Goal: Transaction & Acquisition: Obtain resource

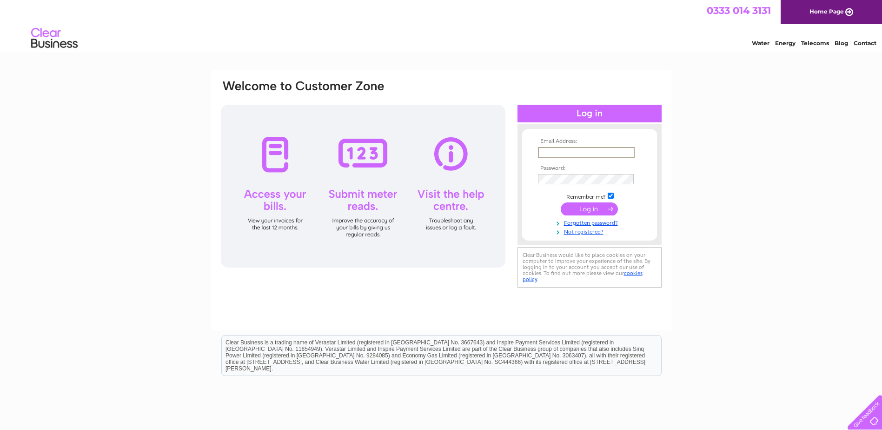
click at [596, 151] on input "text" at bounding box center [586, 152] width 97 height 11
type input "gsbv-e2@jci.com"
click at [580, 207] on input "submit" at bounding box center [589, 208] width 57 height 13
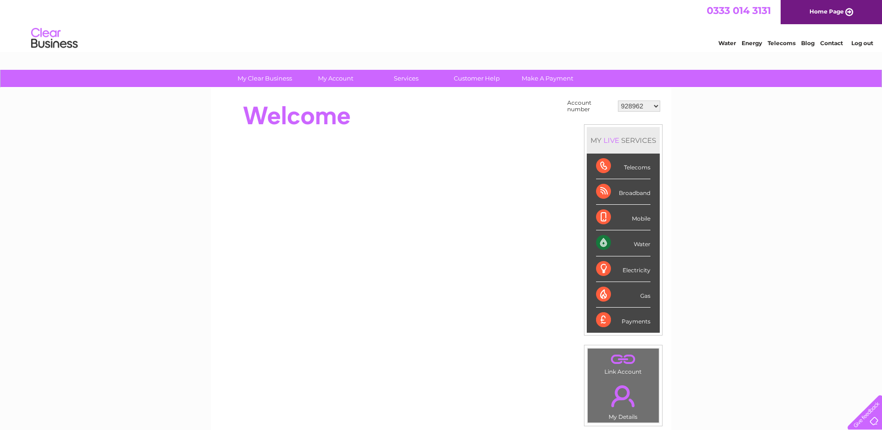
click at [636, 106] on select "928962 1107924 1119476 30289301 30297633 30303684 30320139 30321970" at bounding box center [639, 105] width 42 height 11
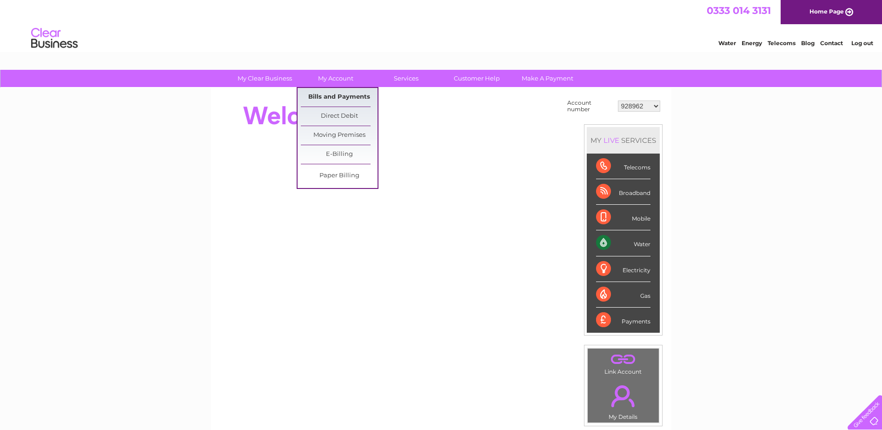
click at [318, 98] on link "Bills and Payments" at bounding box center [339, 97] width 77 height 19
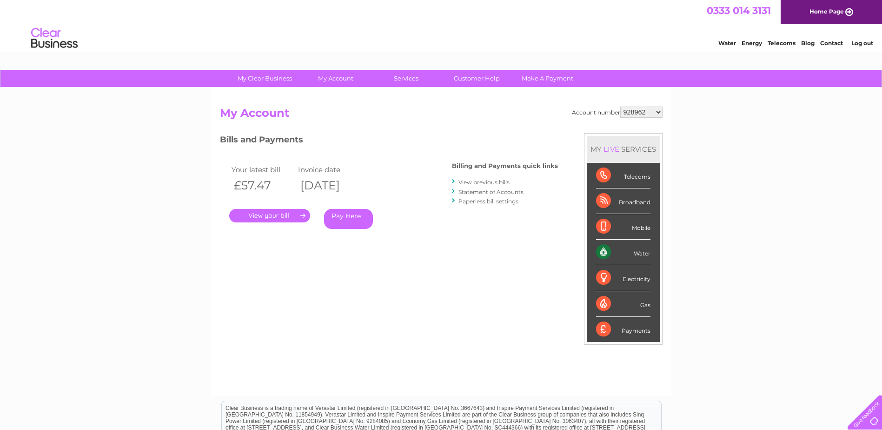
click at [643, 110] on select "928962 1107924 1119476 30289301 30297633 30303684 30320139 30321970" at bounding box center [641, 111] width 42 height 11
click at [256, 216] on link "." at bounding box center [269, 215] width 81 height 13
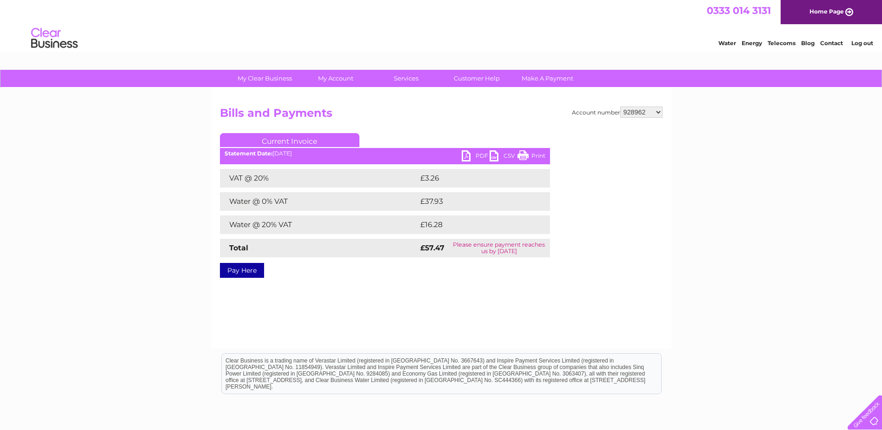
click at [468, 154] on link "PDF" at bounding box center [476, 156] width 28 height 13
click at [631, 113] on select "928962 1107924 1119476 30289301 30297633 30303684 30320139 30321970" at bounding box center [641, 111] width 42 height 11
select select "1107924"
click at [620, 106] on select "928962 1107924 1119476 30289301 30297633 30303684 30320139 30321970" at bounding box center [641, 111] width 42 height 11
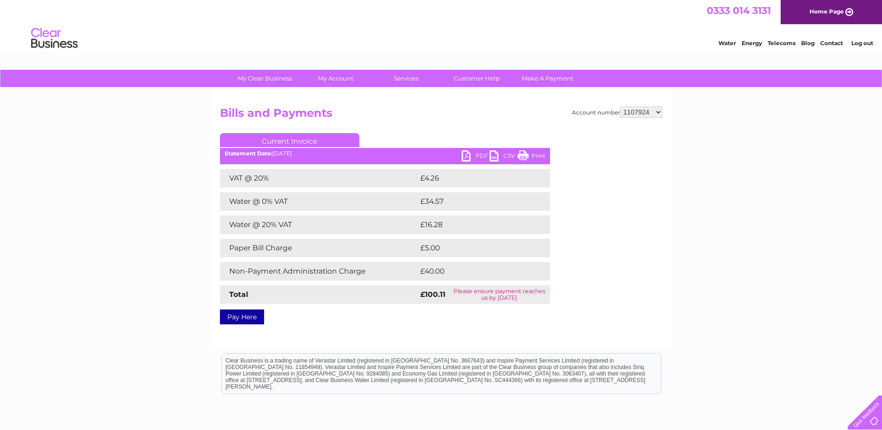
click at [465, 154] on link "PDF" at bounding box center [476, 156] width 28 height 13
click at [639, 113] on select "928962 1107924 1119476 30289301 30297633 30303684 30320139 30321970" at bounding box center [641, 111] width 42 height 11
select select "1119476"
click at [620, 106] on select "928962 1107924 1119476 30289301 30297633 30303684 30320139 30321970" at bounding box center [641, 111] width 42 height 11
click at [464, 155] on link "PDF" at bounding box center [476, 156] width 28 height 13
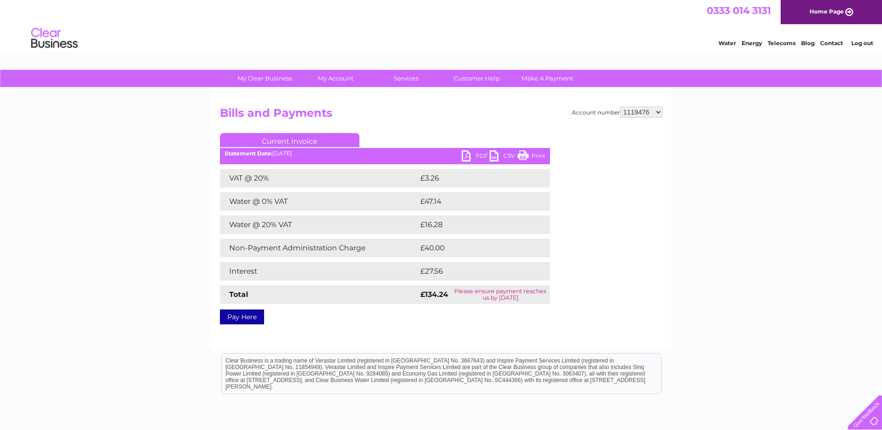
click at [636, 111] on select "928962 1107924 1119476 30289301 30297633 30303684 30320139 30321970" at bounding box center [641, 111] width 42 height 11
select select "30289301"
click at [620, 106] on select "928962 1107924 1119476 30289301 30297633 30303684 30320139 30321970" at bounding box center [641, 111] width 42 height 11
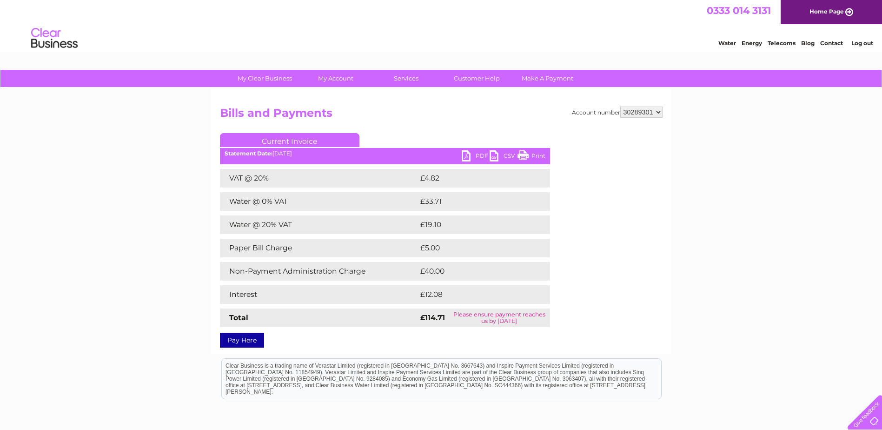
click at [465, 156] on link "PDF" at bounding box center [476, 156] width 28 height 13
click at [635, 113] on select "928962 1107924 1119476 30289301 30297633 30303684 30320139 30321970" at bounding box center [641, 111] width 42 height 11
select select "30297633"
click at [620, 106] on select "928962 1107924 1119476 30289301 30297633 30303684 30320139 30321970" at bounding box center [641, 111] width 42 height 11
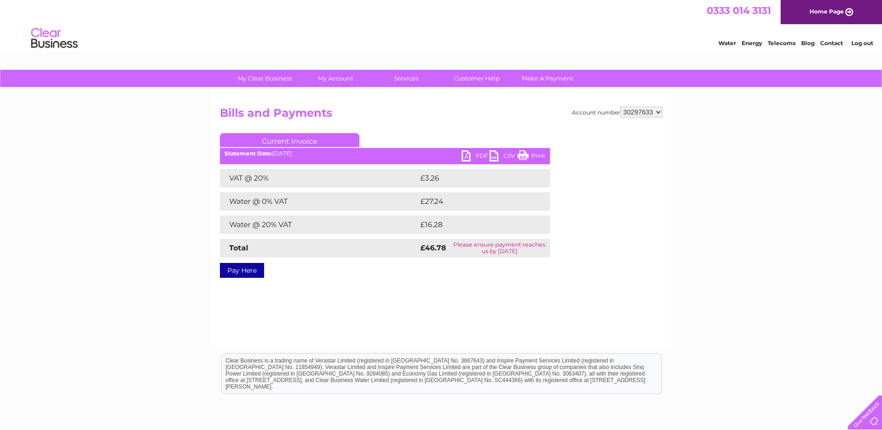
click at [465, 154] on link "PDF" at bounding box center [476, 156] width 28 height 13
click at [628, 112] on select "928962 1107924 1119476 30289301 30297633 30303684 30320139 30321970" at bounding box center [641, 111] width 42 height 11
click at [620, 106] on select "928962 1107924 1119476 30289301 30297633 30303684 30320139 30321970" at bounding box center [641, 111] width 42 height 11
click at [464, 154] on link "PDF" at bounding box center [476, 156] width 28 height 13
click at [656, 113] on select "928962 1107924 1119476 30289301 30297633 30303684 30320139 30321970" at bounding box center [641, 111] width 42 height 11
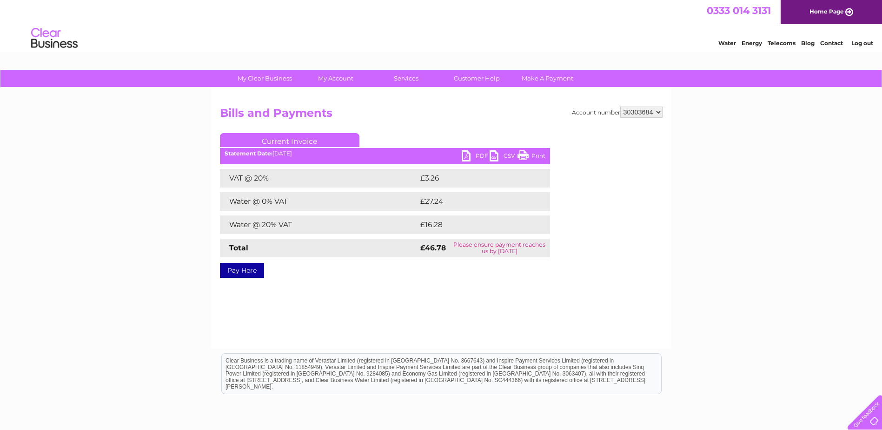
click at [466, 159] on link "PDF" at bounding box center [476, 156] width 28 height 13
click at [647, 113] on select "928962 1107924 1119476 30289301 30297633 30303684 30320139 30321970" at bounding box center [641, 111] width 42 height 11
select select "30320139"
click at [620, 106] on select "928962 1107924 1119476 30289301 30297633 30303684 30320139 30321970" at bounding box center [641, 111] width 42 height 11
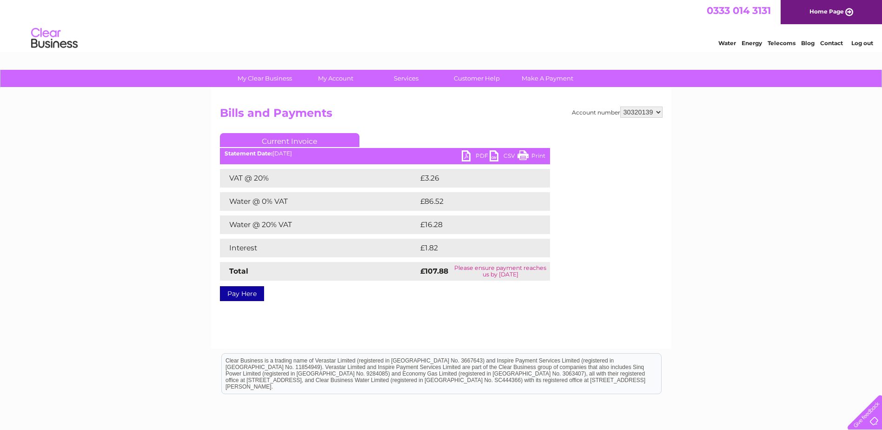
click at [468, 159] on link "PDF" at bounding box center [476, 156] width 28 height 13
click at [632, 111] on select "928962 1107924 1119476 30289301 30297633 30303684 30320139 30321970" at bounding box center [641, 111] width 42 height 11
select select "30321970"
click at [620, 106] on select "928962 1107924 1119476 30289301 30297633 30303684 30320139 30321970" at bounding box center [641, 111] width 42 height 11
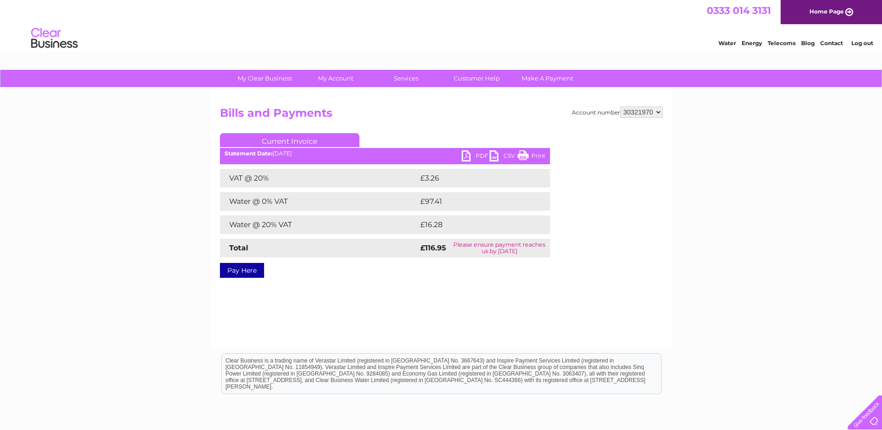
click at [635, 111] on select "928962 1107924 1119476 30289301 30297633 30303684 30320139 30321970" at bounding box center [641, 111] width 42 height 11
click at [439, 121] on h2 "Bills and Payments" at bounding box center [441, 115] width 443 height 18
click at [463, 153] on link "PDF" at bounding box center [476, 156] width 28 height 13
click at [411, 320] on div "Account number 928962 1107924 1119476 30289301 30297633 30303684 30320139 30321…" at bounding box center [441, 218] width 460 height 260
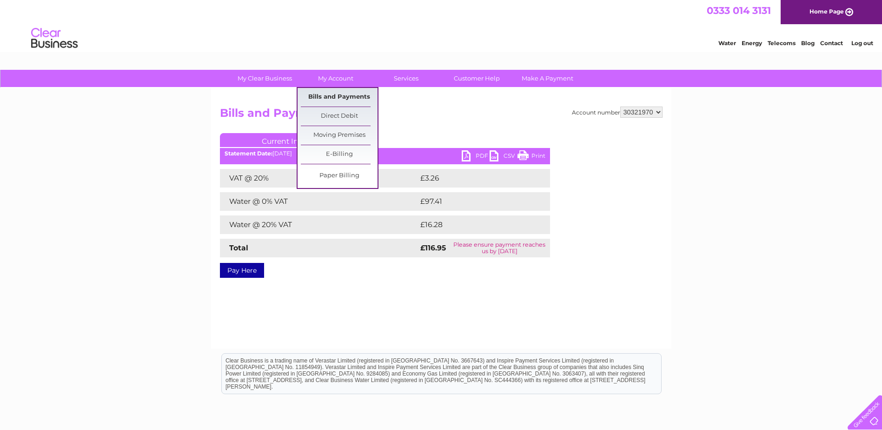
click at [336, 97] on link "Bills and Payments" at bounding box center [339, 97] width 77 height 19
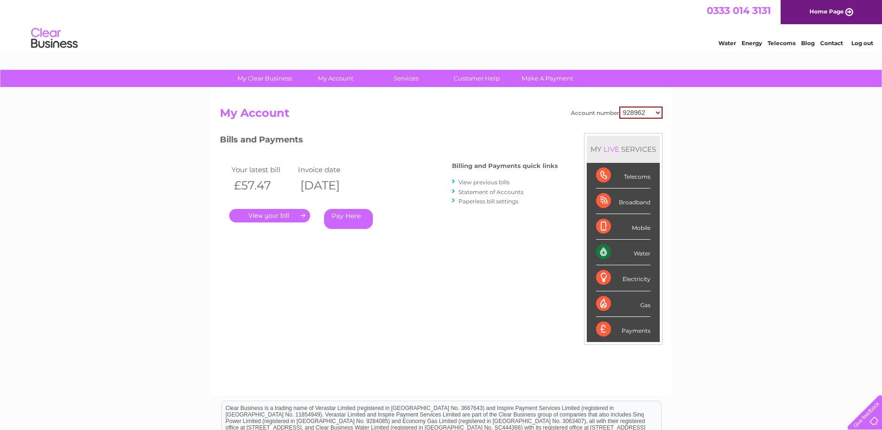
drag, startPoint x: 0, startPoint y: 0, endPoint x: 639, endPoint y: 112, distance: 648.9
click at [639, 112] on select "928962 1107924 1119476 30289301 30297633 30303684 30320139 30321970" at bounding box center [640, 112] width 43 height 12
select select "30320139"
click at [619, 106] on select "928962 1107924 1119476 30289301 30297633 30303684 30320139 30321970" at bounding box center [640, 112] width 43 height 12
click at [486, 191] on link "Statement of Accounts" at bounding box center [490, 191] width 65 height 7
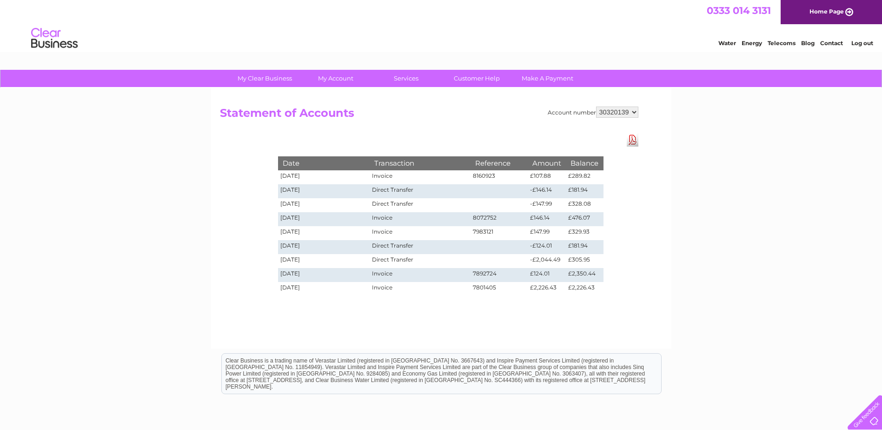
click at [476, 129] on div "Account number 928962 1107924 1119476 30289301 30297633 30303684 30320139 30321…" at bounding box center [441, 218] width 460 height 260
click at [615, 113] on select "928962 1107924 1119476 30289301 30297633 30303684 30320139 30321970" at bounding box center [617, 111] width 42 height 11
select select "30303684"
click at [596, 106] on select "928962 1107924 1119476 30289301 30297633 30303684 30320139 30321970" at bounding box center [617, 111] width 42 height 11
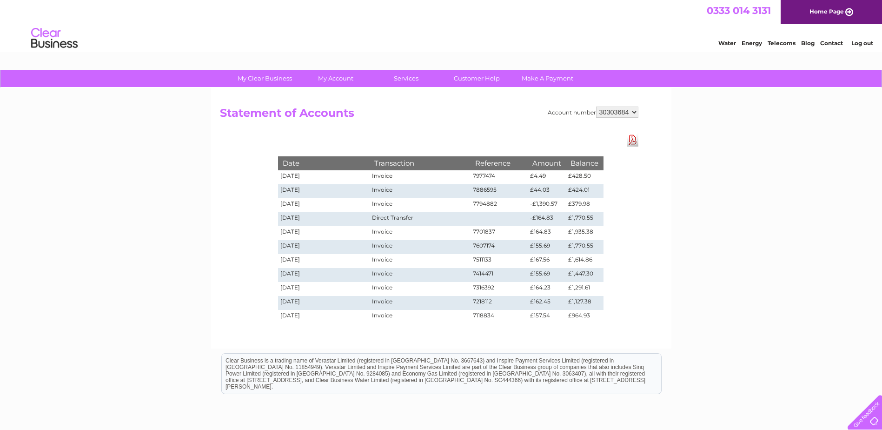
click at [413, 131] on div "Account number 928962 1107924 1119476 30289301 30297633 30303684 30320139 30321…" at bounding box center [441, 218] width 460 height 260
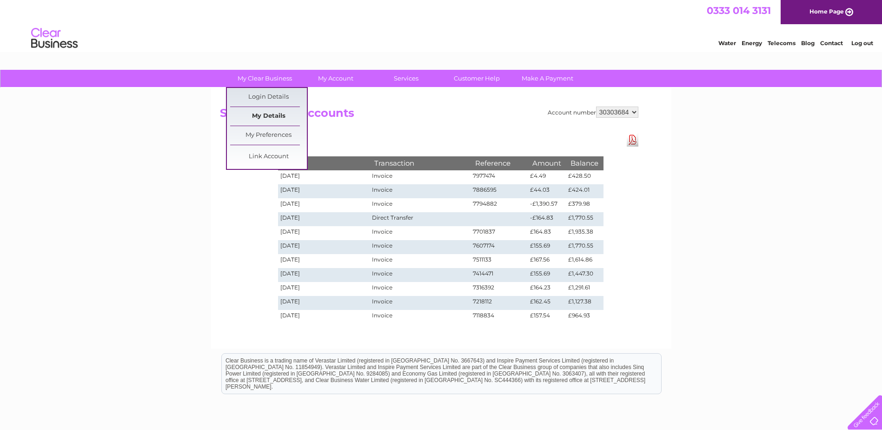
click at [266, 114] on link "My Details" at bounding box center [268, 116] width 77 height 19
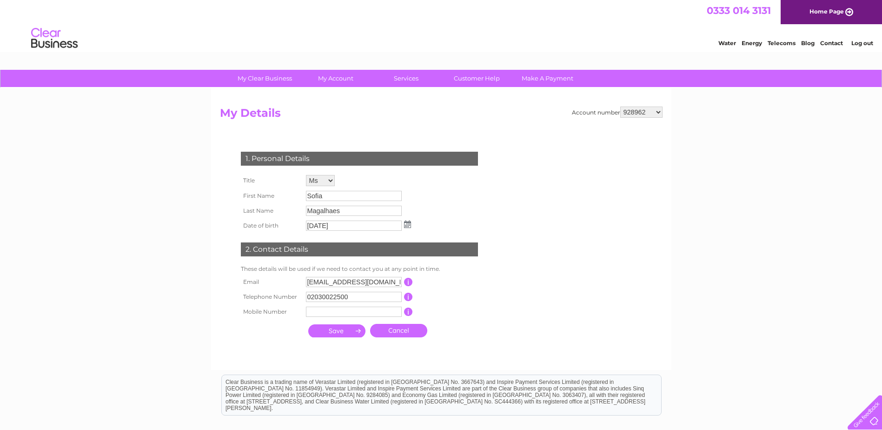
click at [638, 110] on select "928962 1107924 1119476 30289301 30297633 30303684 30320139 30321970" at bounding box center [641, 111] width 42 height 11
select select "30303684"
click at [620, 106] on select "928962 1107924 1119476 30289301 30297633 30303684 30320139 30321970" at bounding box center [641, 111] width 42 height 11
click at [399, 131] on form "Account number 928962 1107924 1119476 30289301 30297633 30303684 30320139 30321…" at bounding box center [441, 233] width 443 height 254
click at [399, 121] on h2 "My Details" at bounding box center [441, 115] width 443 height 18
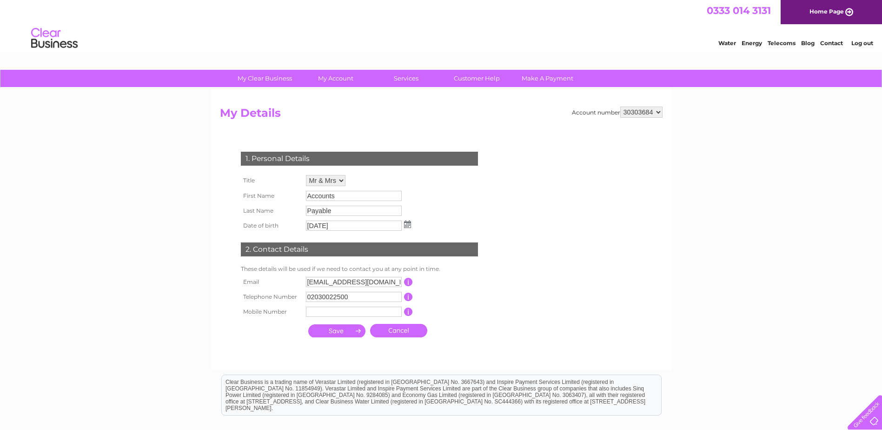
click at [356, 118] on h2 "My Details" at bounding box center [441, 115] width 443 height 18
click at [407, 115] on h2 "My Details" at bounding box center [441, 115] width 443 height 18
click at [317, 199] on input "Accounts" at bounding box center [354, 196] width 96 height 10
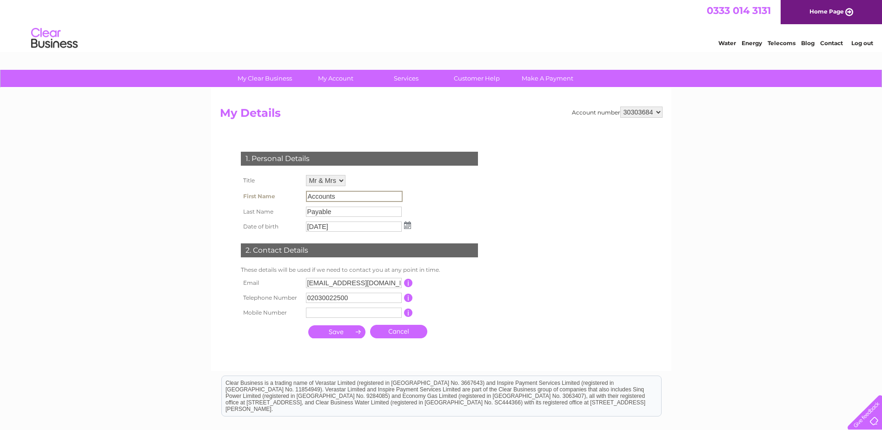
click at [317, 199] on input "Accounts" at bounding box center [354, 196] width 97 height 11
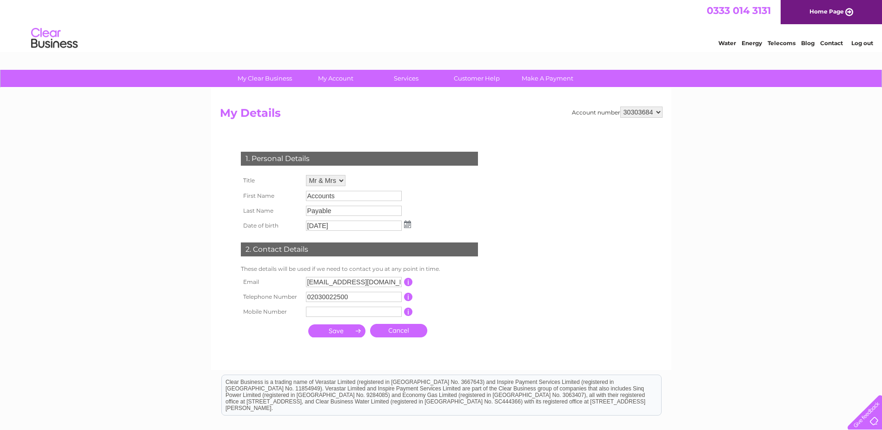
click at [326, 198] on input "Accounts" at bounding box center [354, 196] width 96 height 10
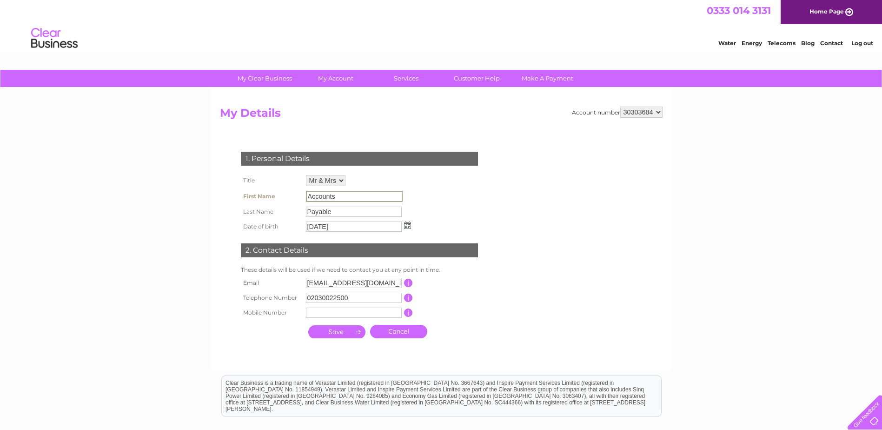
click at [326, 198] on input "Accounts" at bounding box center [354, 196] width 97 height 11
drag, startPoint x: 326, startPoint y: 198, endPoint x: 261, endPoint y: 202, distance: 64.7
click at [261, 202] on th "First Name" at bounding box center [271, 196] width 65 height 16
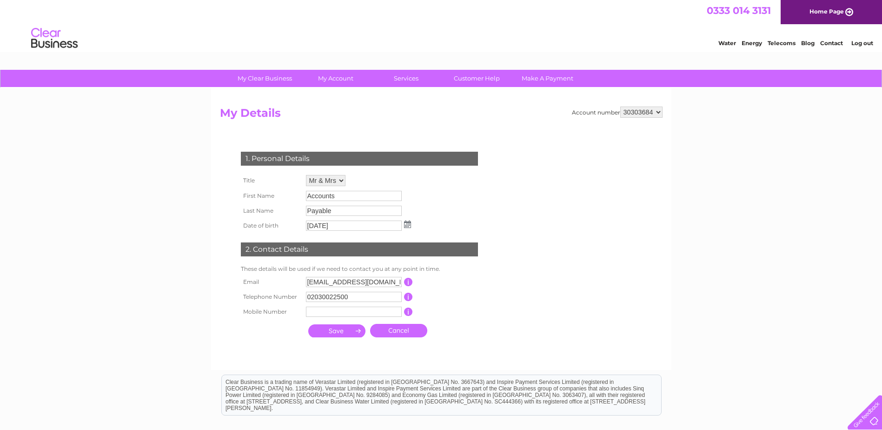
click at [638, 113] on select "928962 1107924 1119476 30289301 30297633 30303684 30320139 30321970" at bounding box center [641, 111] width 42 height 11
select select "30320139"
click at [620, 106] on select "928962 1107924 1119476 30289301 30297633 30303684 30320139 30321970" at bounding box center [641, 111] width 42 height 11
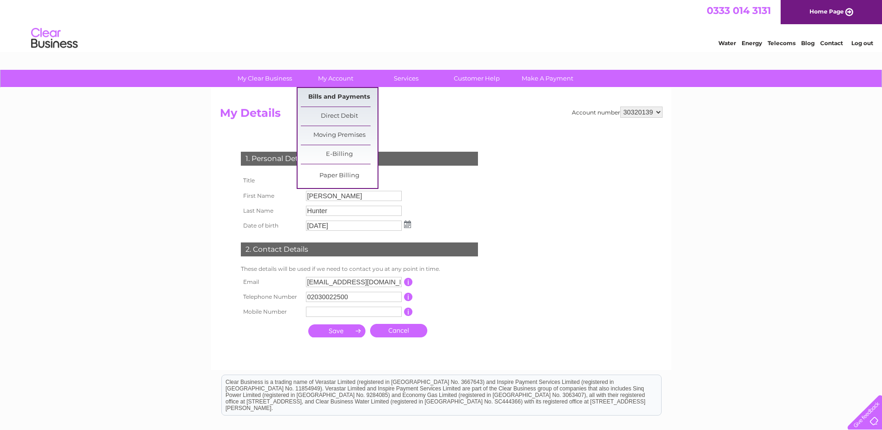
click at [327, 96] on link "Bills and Payments" at bounding box center [339, 97] width 77 height 19
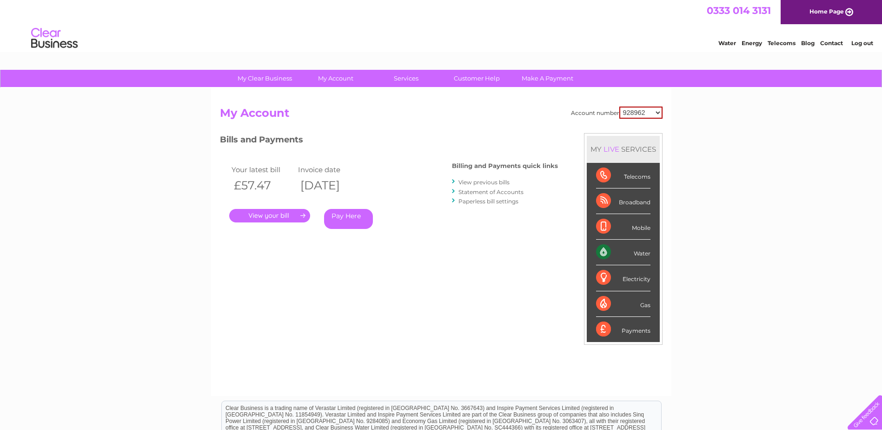
click at [630, 112] on select "928962 1107924 1119476 30289301 30297633 30303684 30320139 30321970" at bounding box center [640, 112] width 43 height 12
select select "30320139"
click at [619, 106] on select "928962 1107924 1119476 30289301 30297633 30303684 30320139 30321970" at bounding box center [640, 112] width 43 height 12
click at [469, 190] on link "Statement of Accounts" at bounding box center [490, 191] width 65 height 7
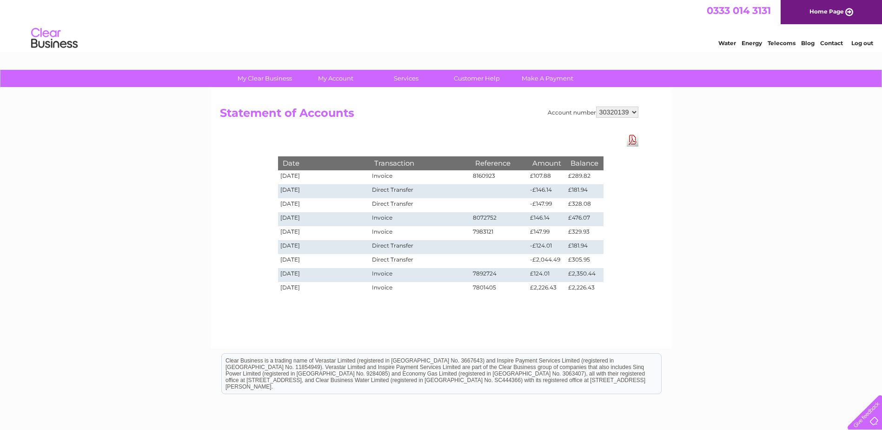
click at [431, 133] on div "Date Transaction Reference Amount Balance 02/10/2025 Invoice 8160923 £107.88 £2…" at bounding box center [441, 216] width 372 height 167
click at [632, 140] on link "Download Pdf" at bounding box center [633, 139] width 12 height 13
click at [620, 25] on div "Water Energy Telecoms Blog Contact Log out" at bounding box center [441, 39] width 882 height 30
click at [857, 42] on link "Log out" at bounding box center [862, 43] width 22 height 7
